Goal: Task Accomplishment & Management: Manage account settings

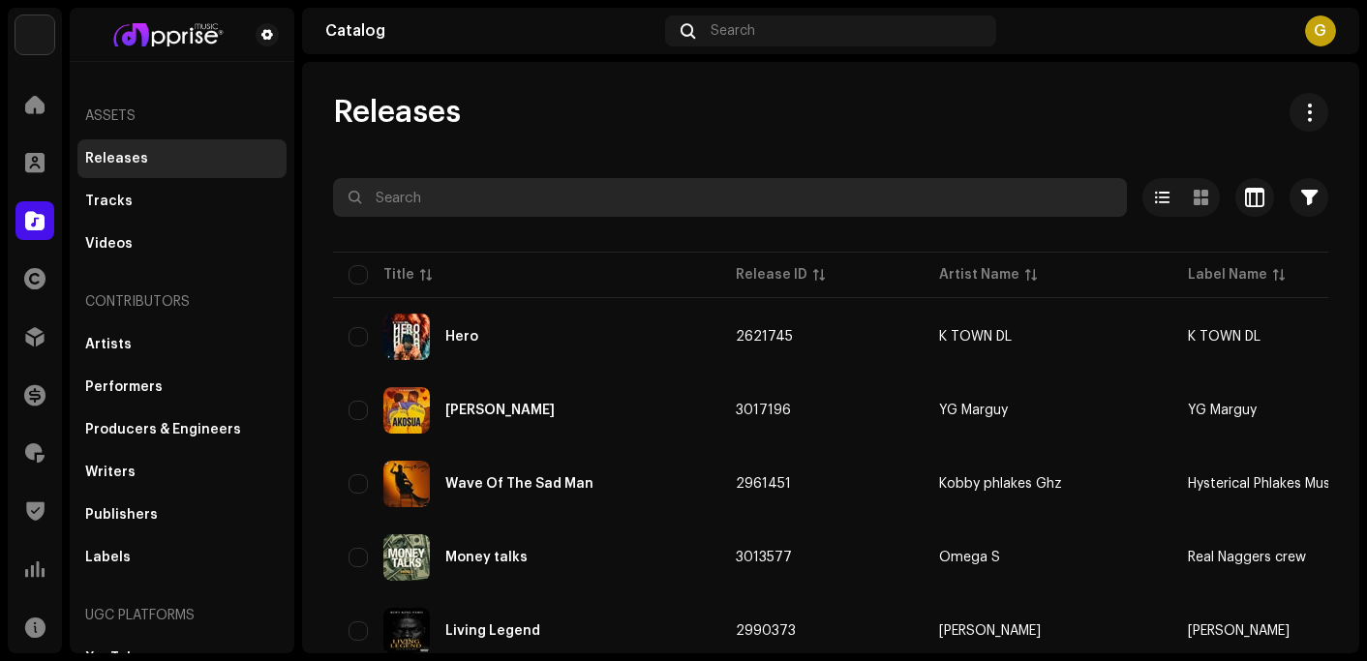
paste input "Papa Armzy"
type input "Papa Armzy"
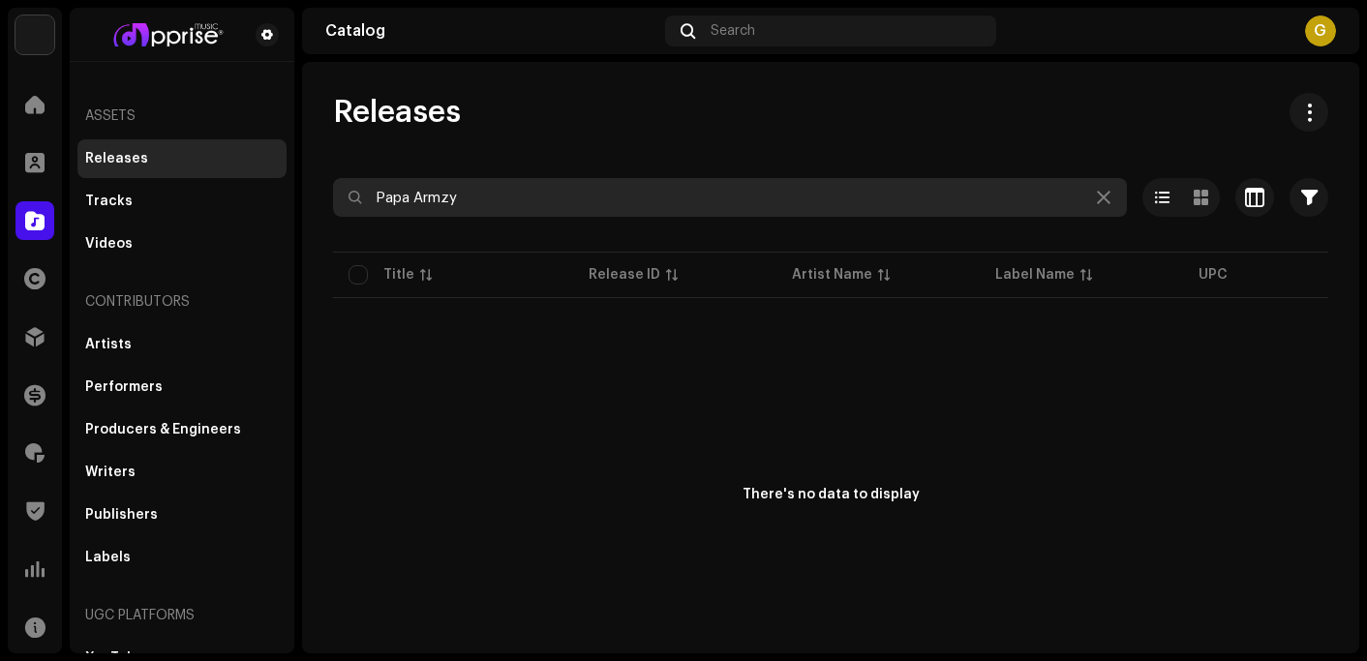
drag, startPoint x: 478, startPoint y: 199, endPoint x: 376, endPoint y: 196, distance: 102.6
click at [376, 196] on input "Papa Armzy" at bounding box center [730, 197] width 794 height 39
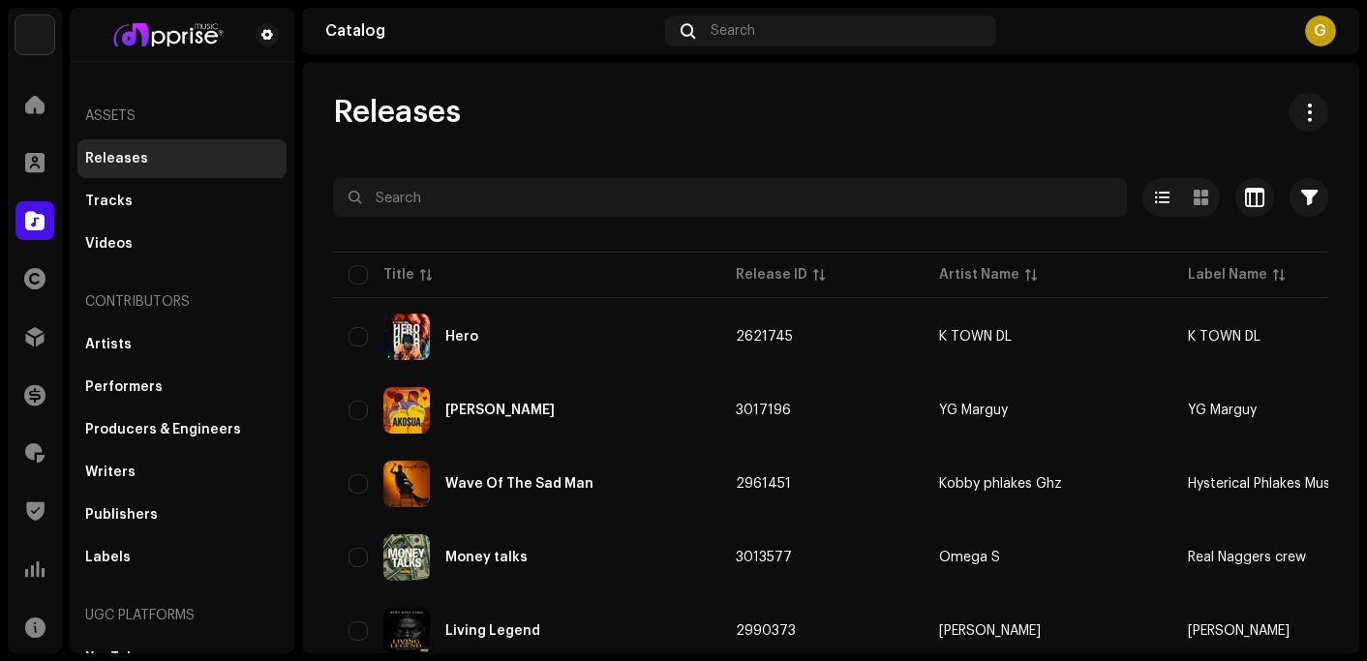
click at [1217, 73] on div "Releases Selected 0 Options Filters Distribution status Never Distributed Proce…" at bounding box center [830, 357] width 1057 height 591
click at [550, 94] on div "Releases" at bounding box center [830, 112] width 995 height 39
click at [33, 451] on span at bounding box center [34, 452] width 19 height 15
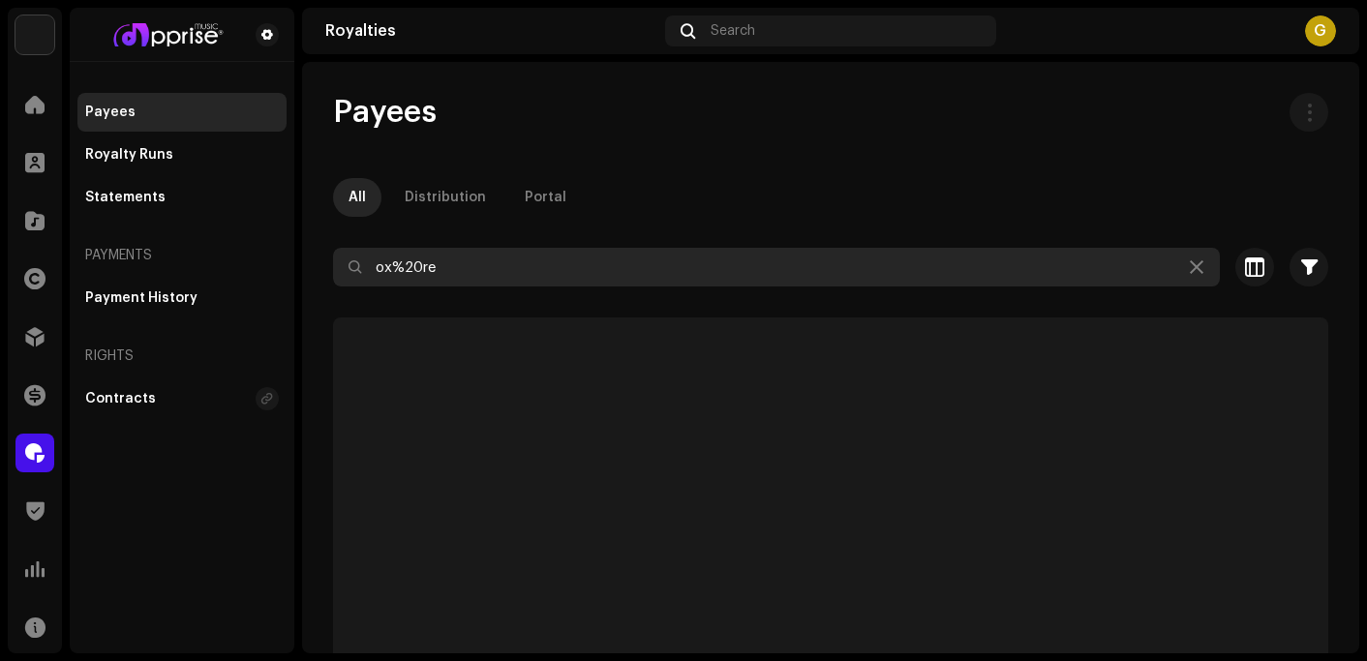
click at [490, 276] on input "ox%20re" at bounding box center [776, 267] width 886 height 39
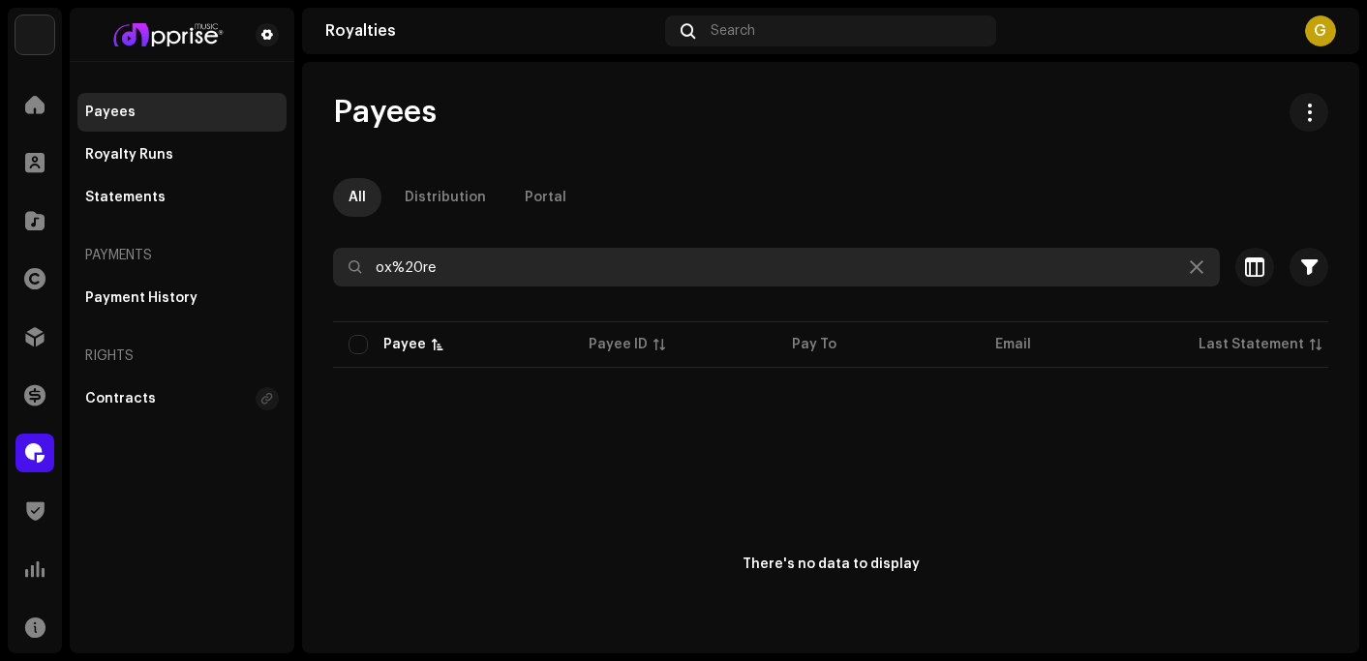
click at [490, 276] on input "ox%20re" at bounding box center [776, 267] width 886 height 39
paste input "[EMAIL_ADDRESS][DOMAIN_NAME]"
type input "[EMAIL_ADDRESS][DOMAIN_NAME]"
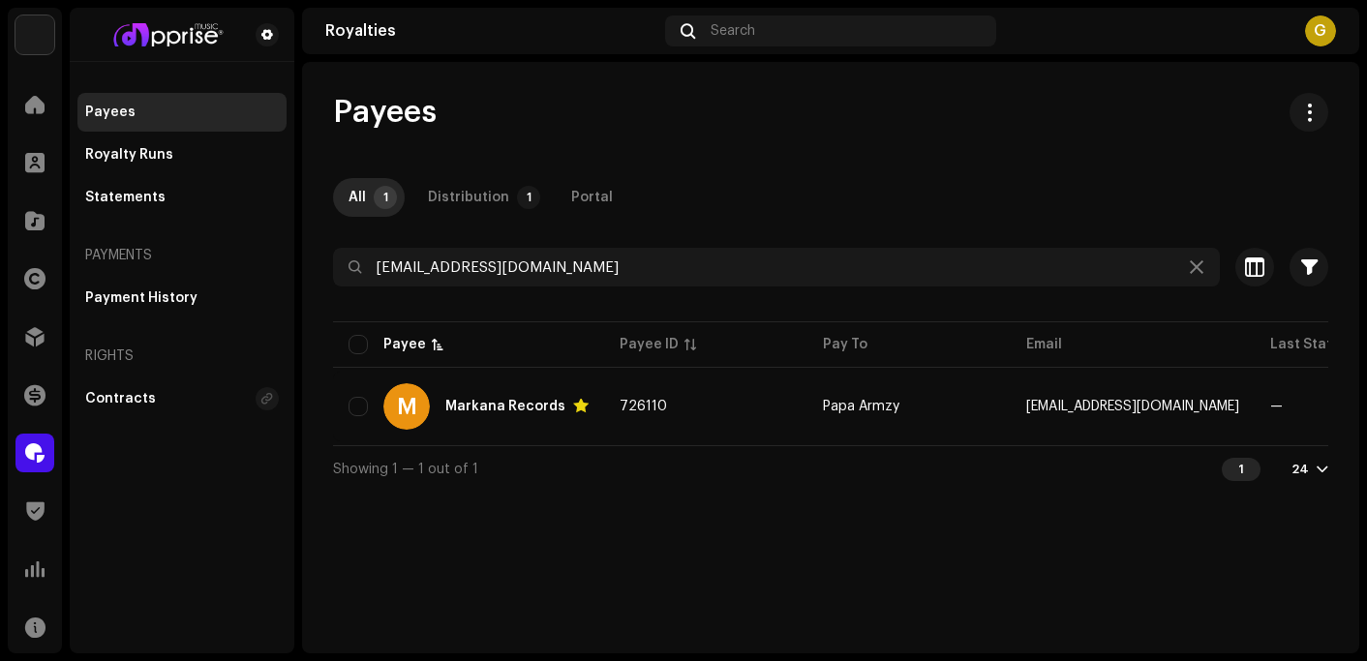
click at [561, 75] on div "Payees All 1 Distribution 1 Portal [EMAIL_ADDRESS][DOMAIN_NAME] Selected 0 Sele…" at bounding box center [830, 357] width 1057 height 591
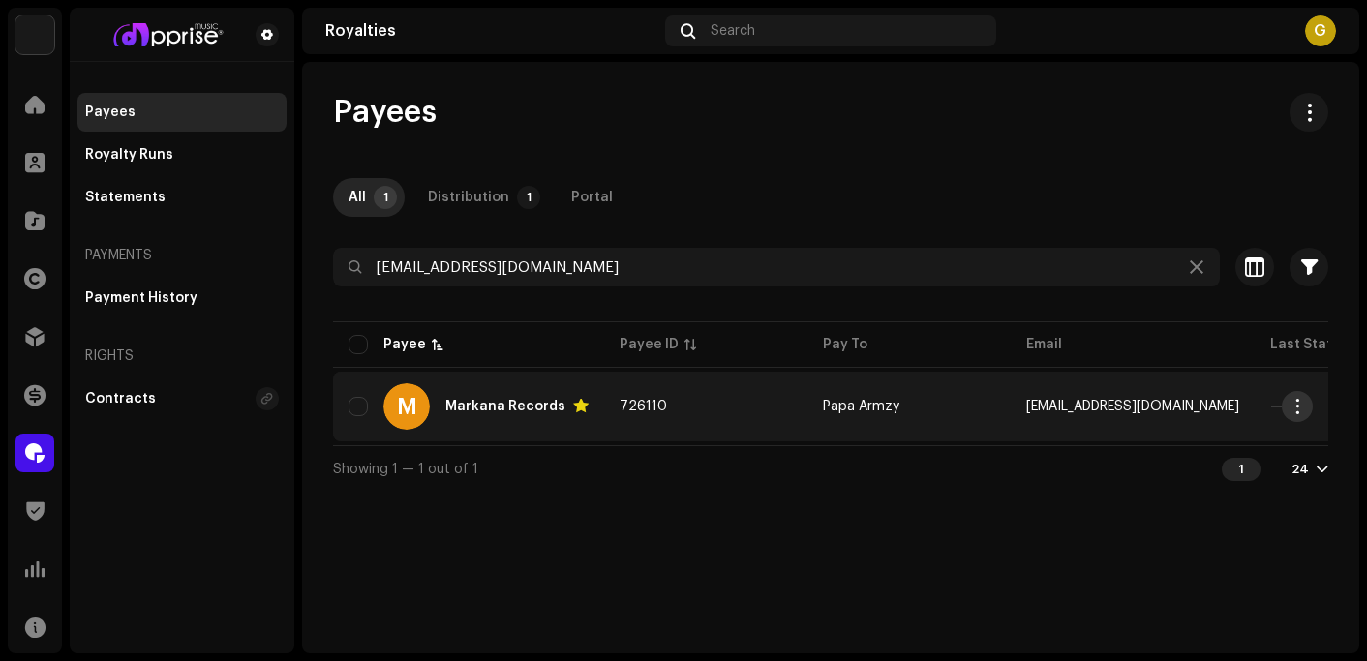
click at [1300, 408] on span "button" at bounding box center [1297, 406] width 15 height 15
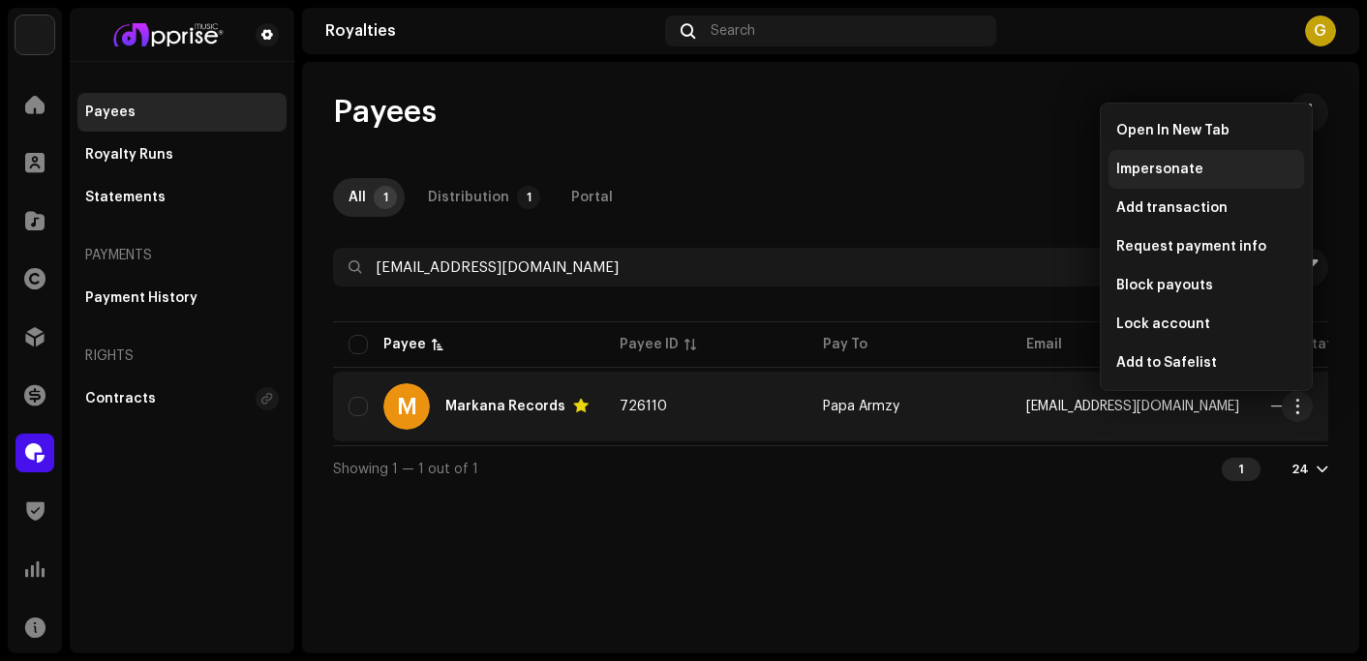
click at [1142, 165] on span "Impersonate" at bounding box center [1159, 169] width 87 height 15
